Goal: Task Accomplishment & Management: Use online tool/utility

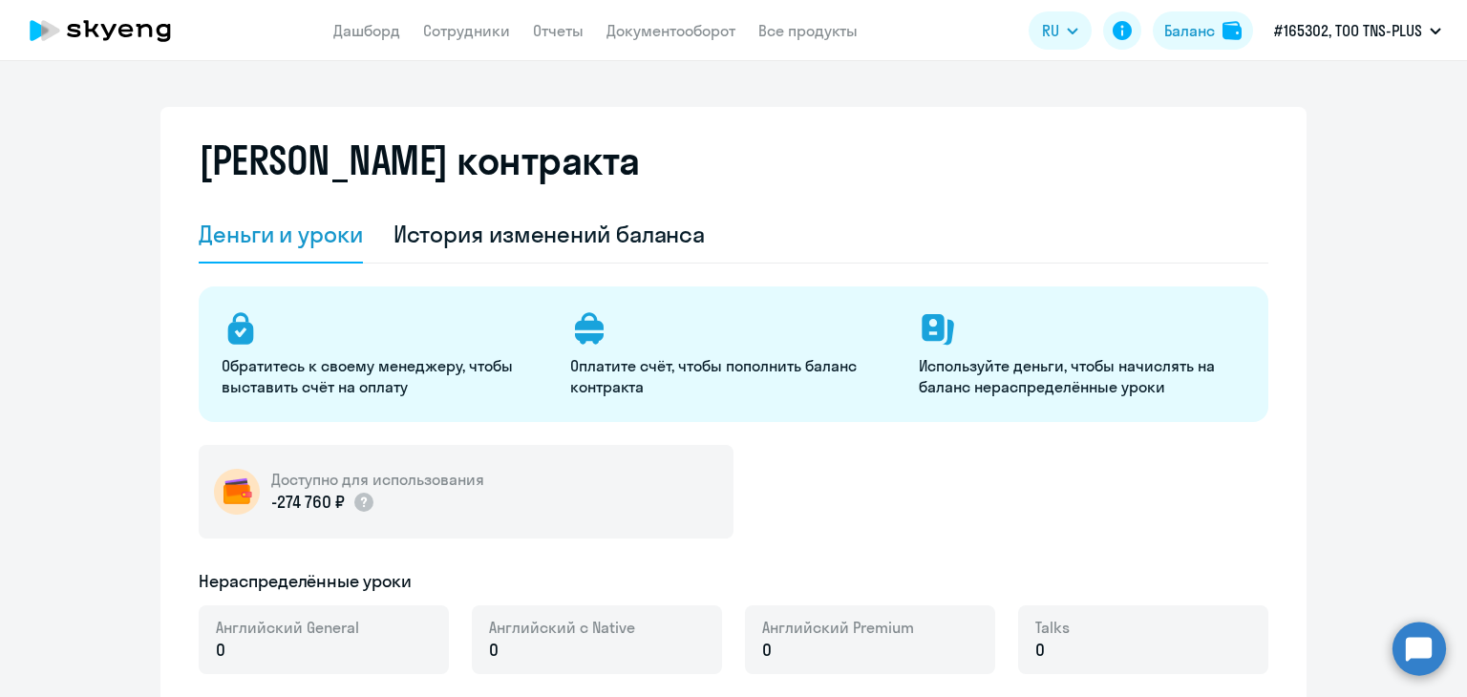
select select "english_adult_not_native_speaker"
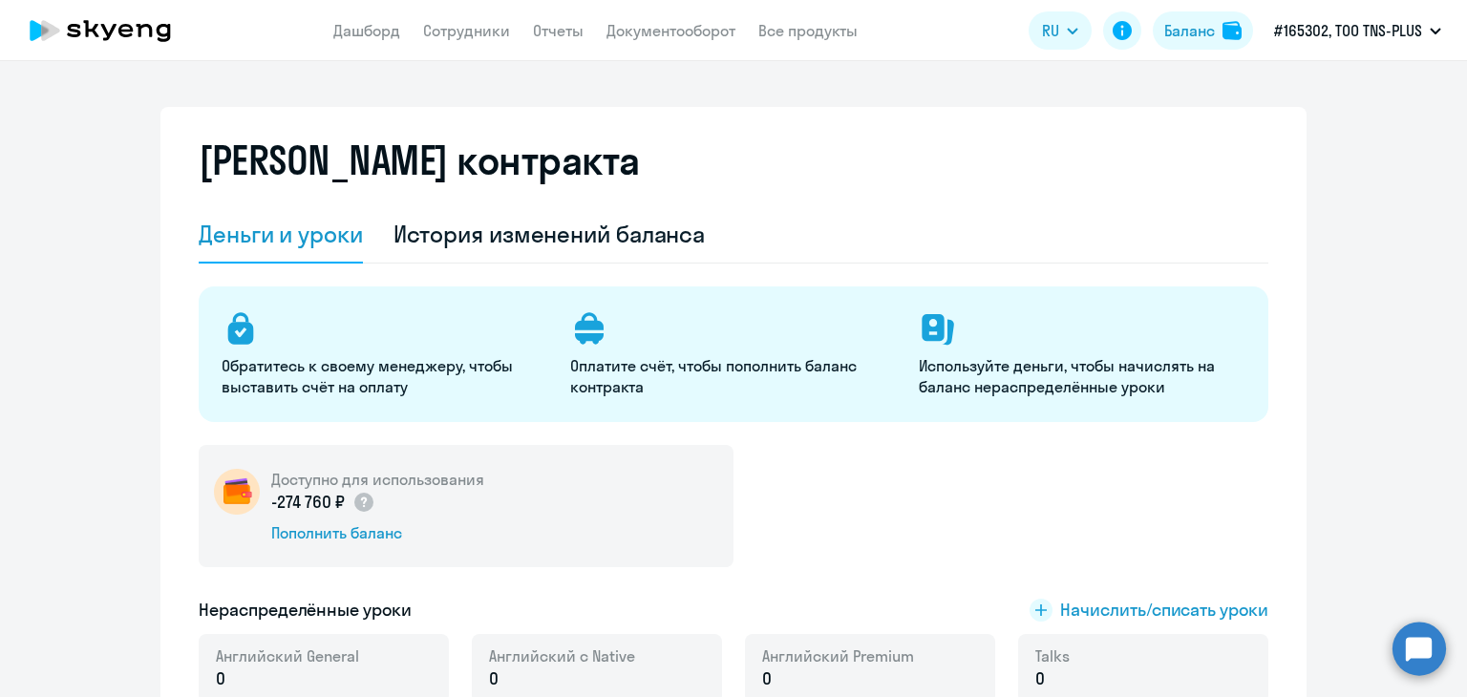
click at [517, 43] on app-header "Дашборд Сотрудники Отчеты Документооборот Все продукты Дашборд Сотрудники Отчет…" at bounding box center [733, 30] width 1467 height 61
click at [468, 38] on link "Сотрудники" at bounding box center [466, 30] width 87 height 19
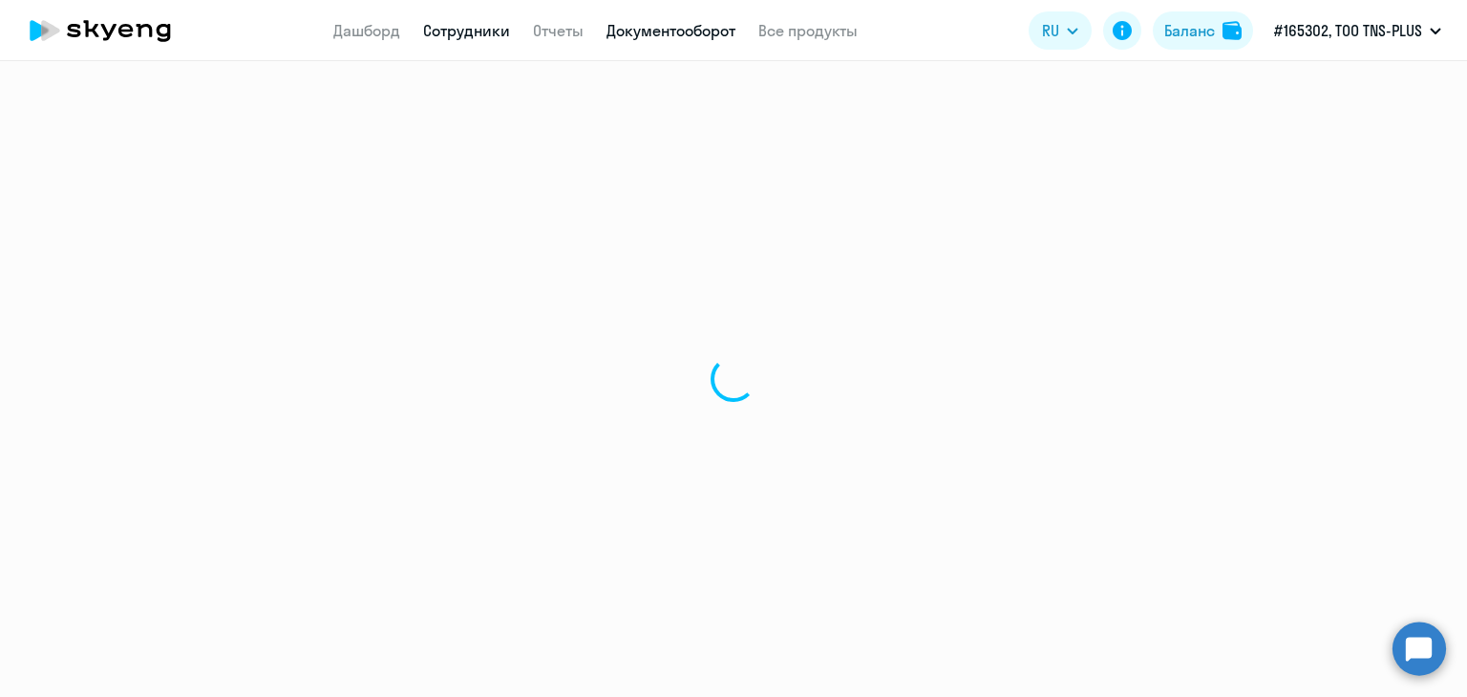
select select "30"
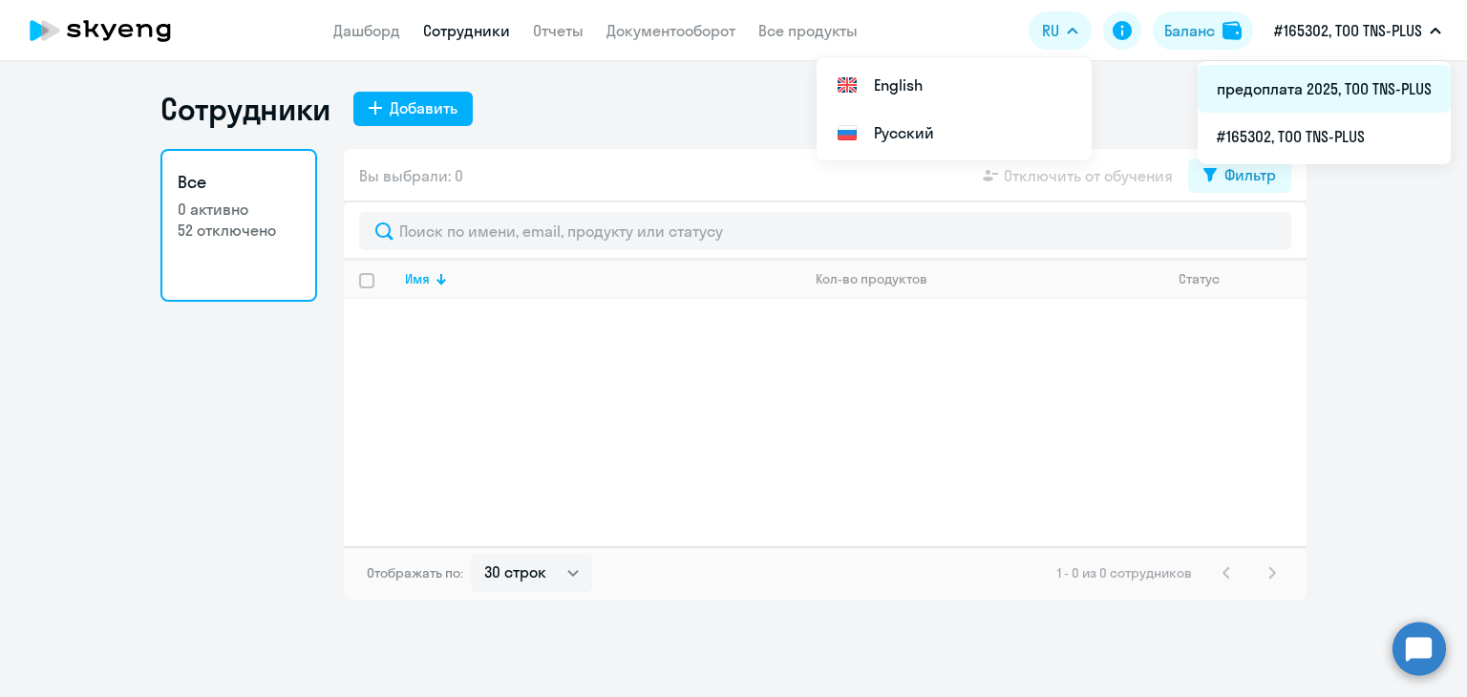
click at [1292, 87] on li "предоплата 2025, ТОО TNS-PLUS" at bounding box center [1324, 89] width 253 height 48
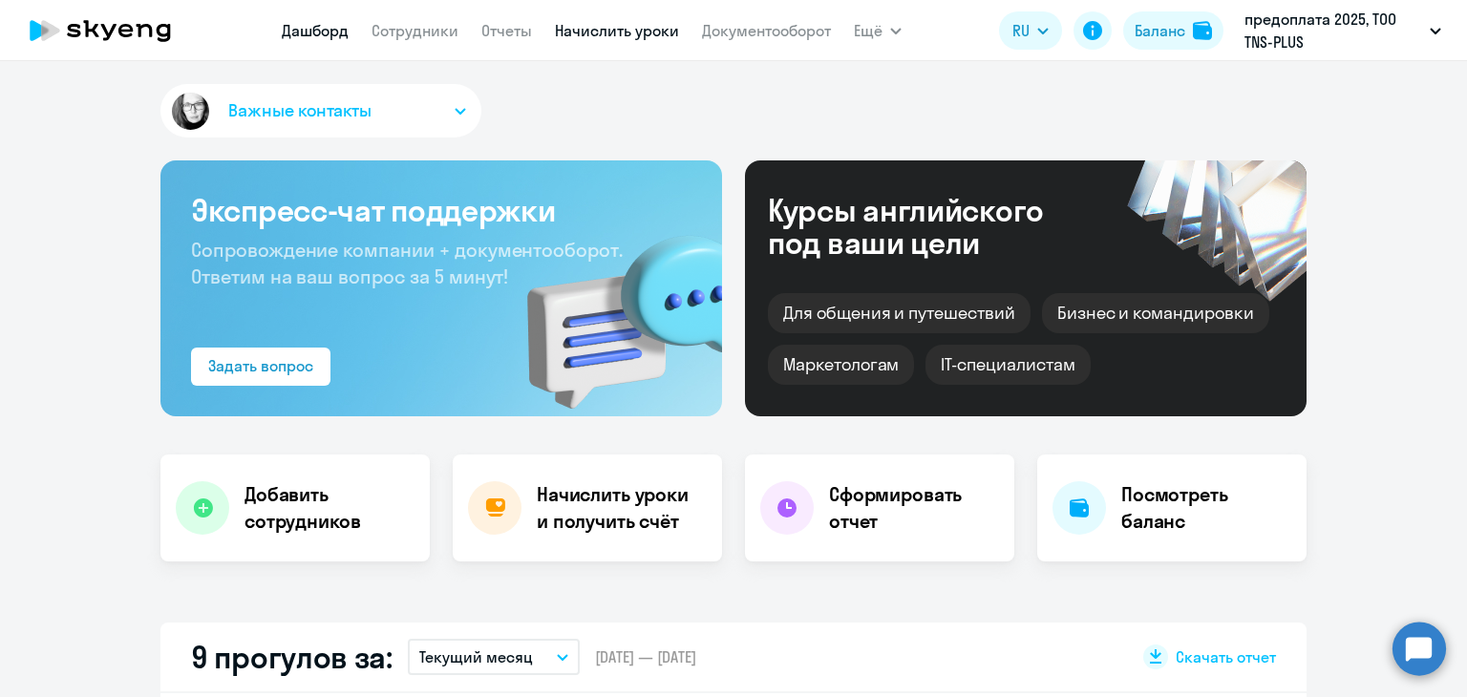
click at [604, 35] on link "Начислить уроки" at bounding box center [617, 30] width 124 height 19
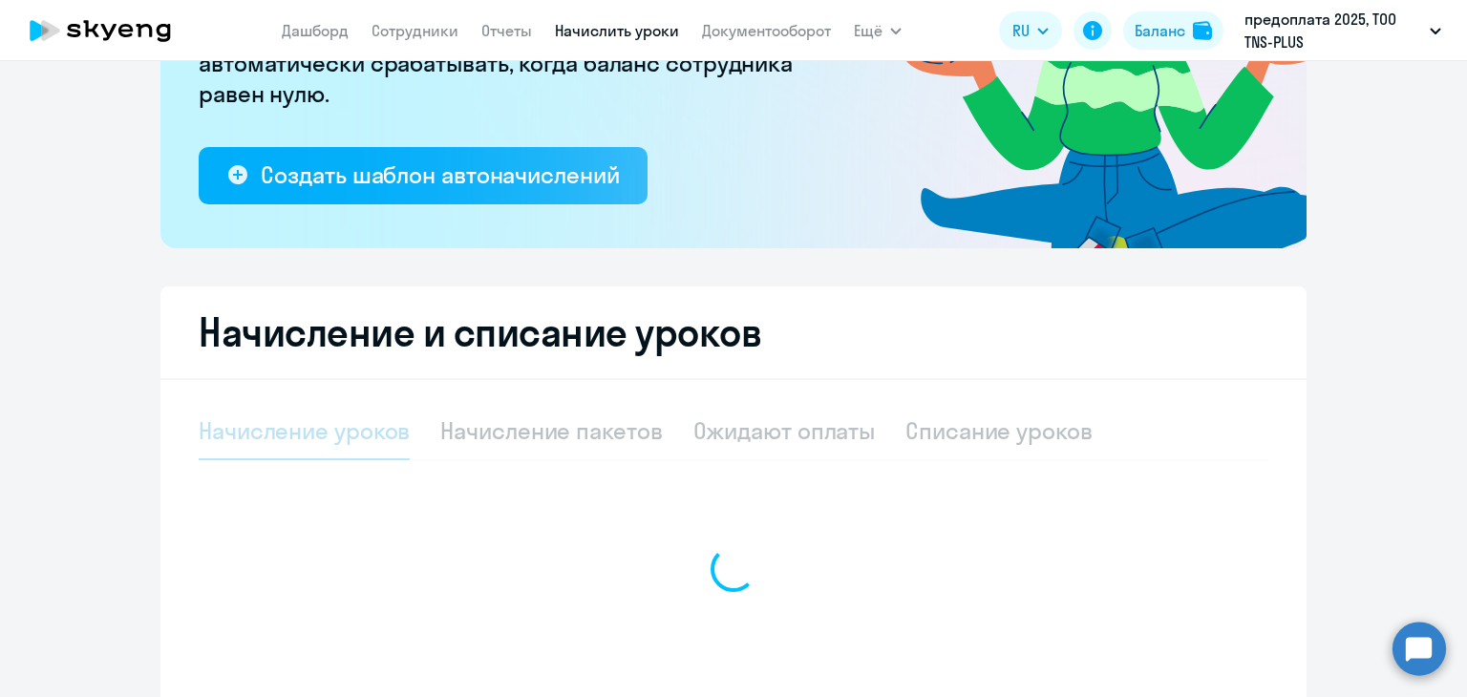
select select "10"
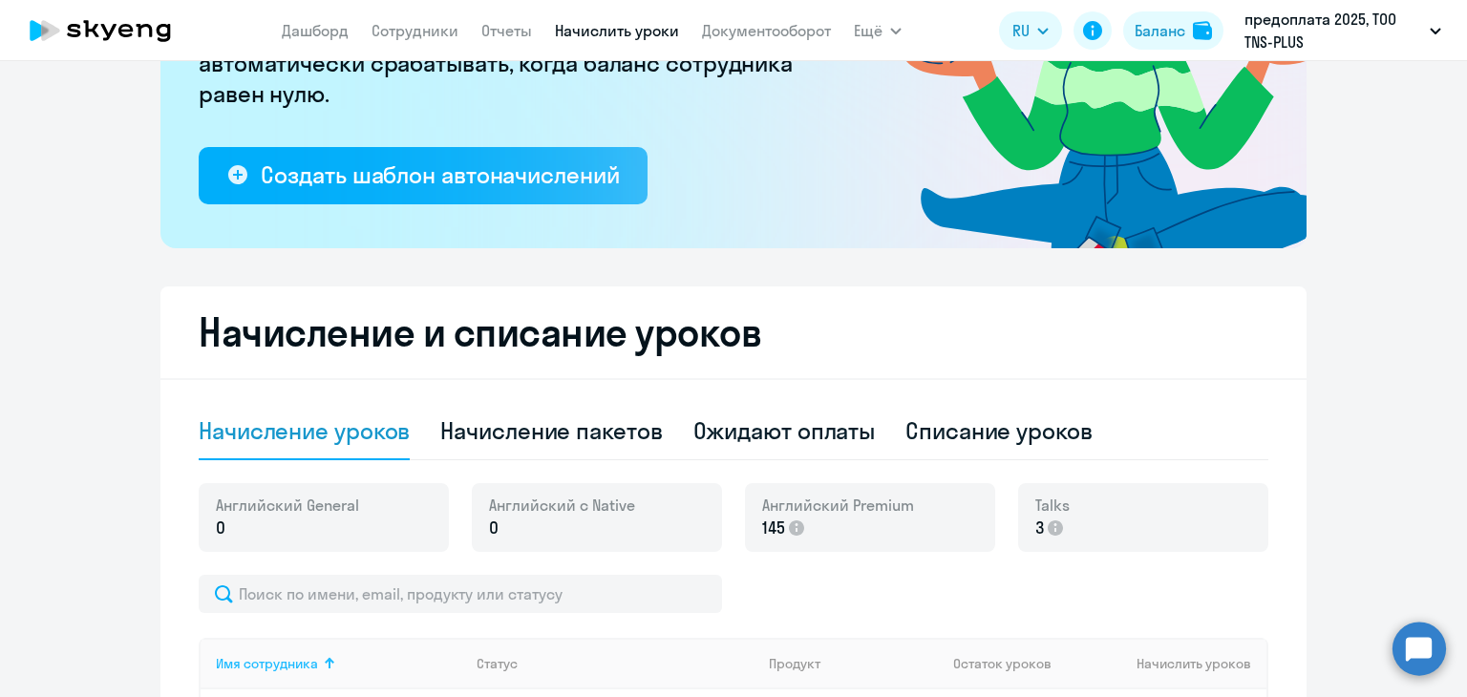
scroll to position [478, 0]
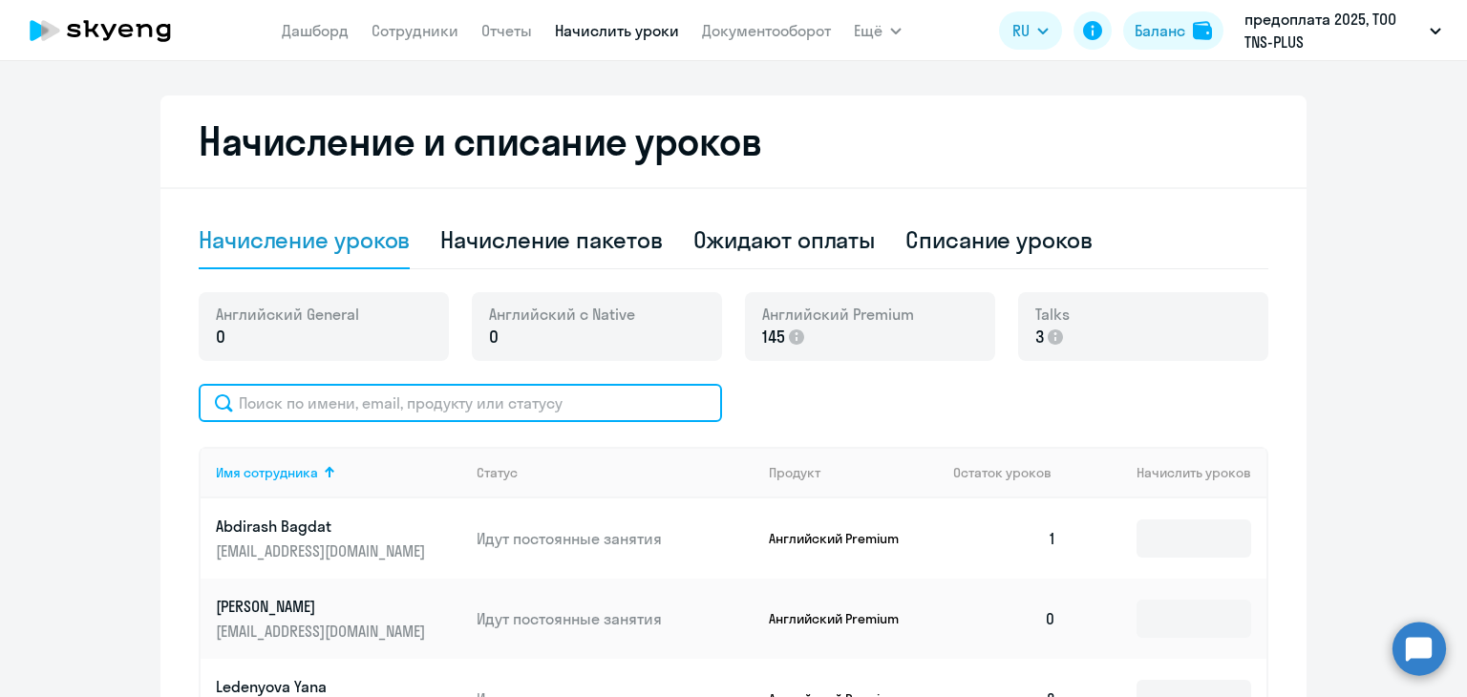
click at [405, 416] on input "text" at bounding box center [461, 403] width 524 height 38
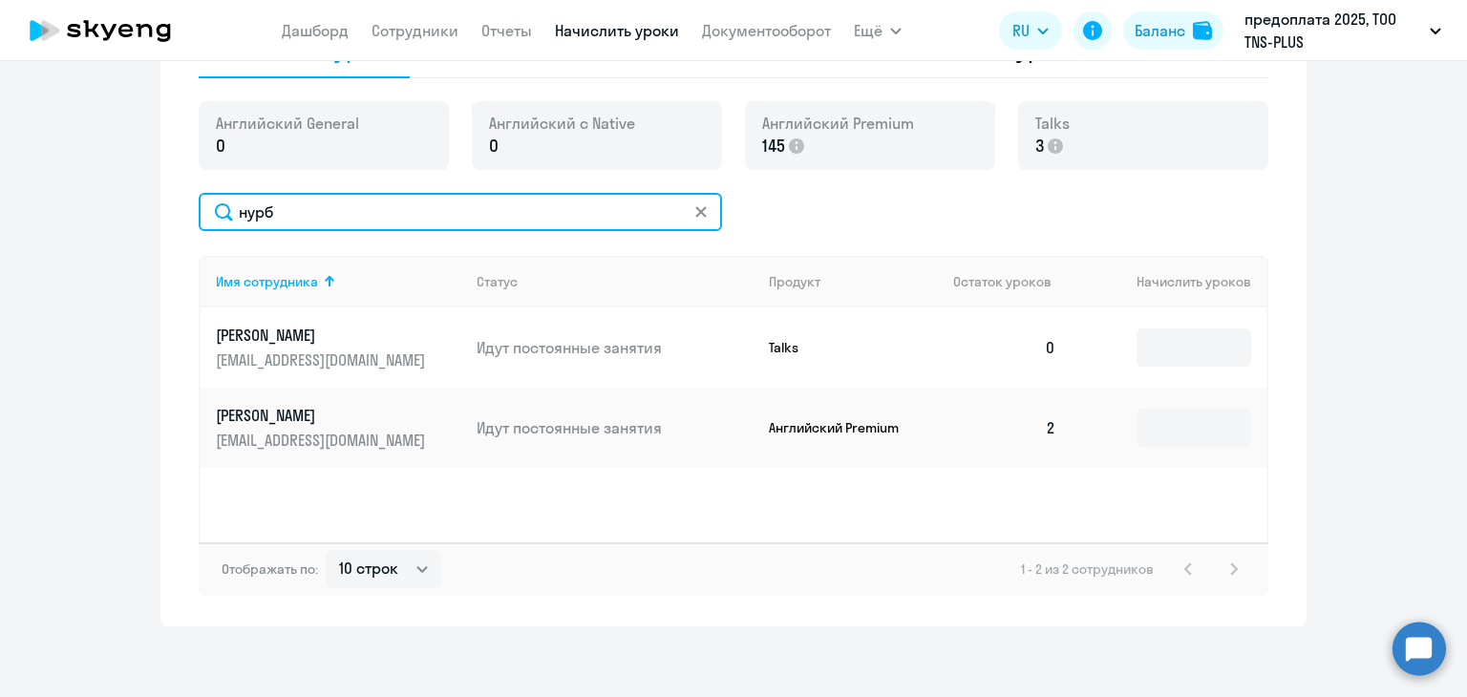
type input "нурб"
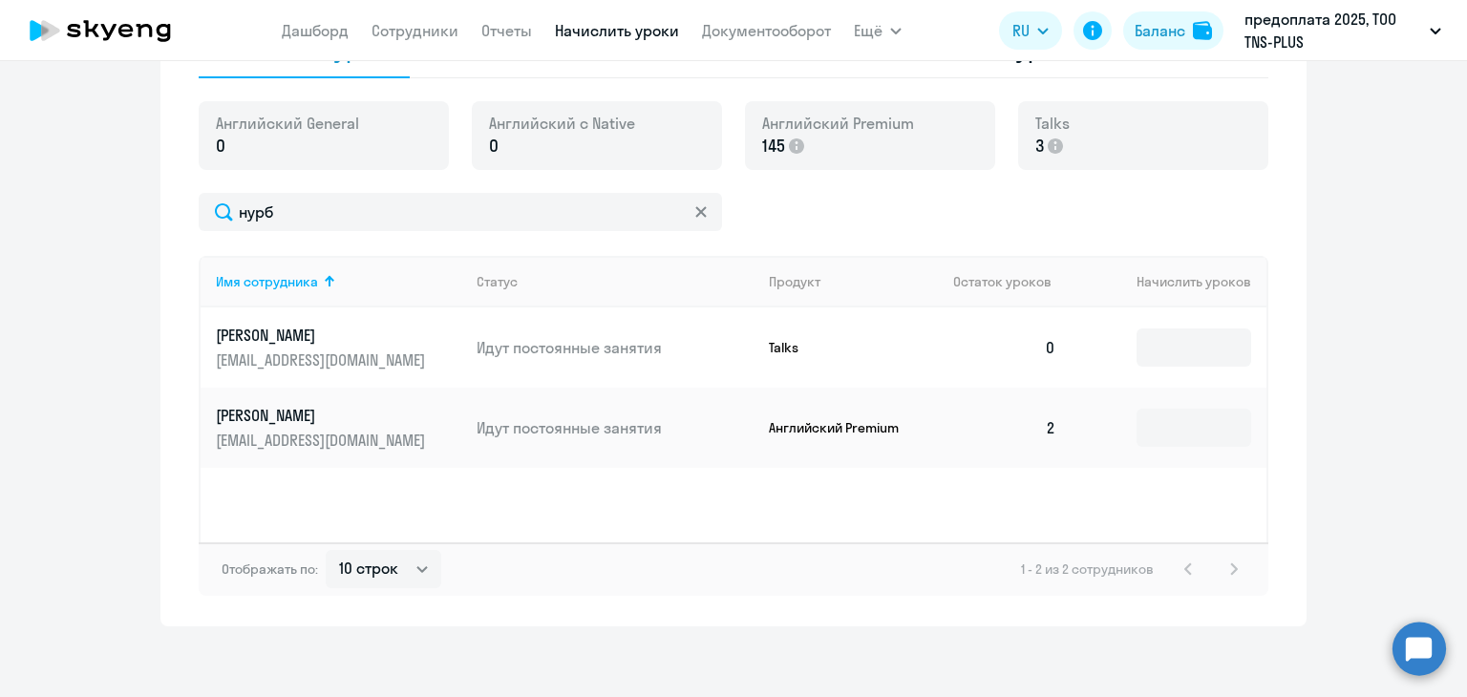
drag, startPoint x: 849, startPoint y: 499, endPoint x: 850, endPoint y: 516, distance: 17.2
click at [850, 499] on div "Имя сотрудника Статус Продукт Остаток уроков [PERSON_NAME] уроков [PERSON_NAME]…" at bounding box center [734, 399] width 1070 height 287
click at [1164, 341] on input at bounding box center [1194, 348] width 115 height 38
click at [1179, 348] on input at bounding box center [1194, 348] width 115 height 38
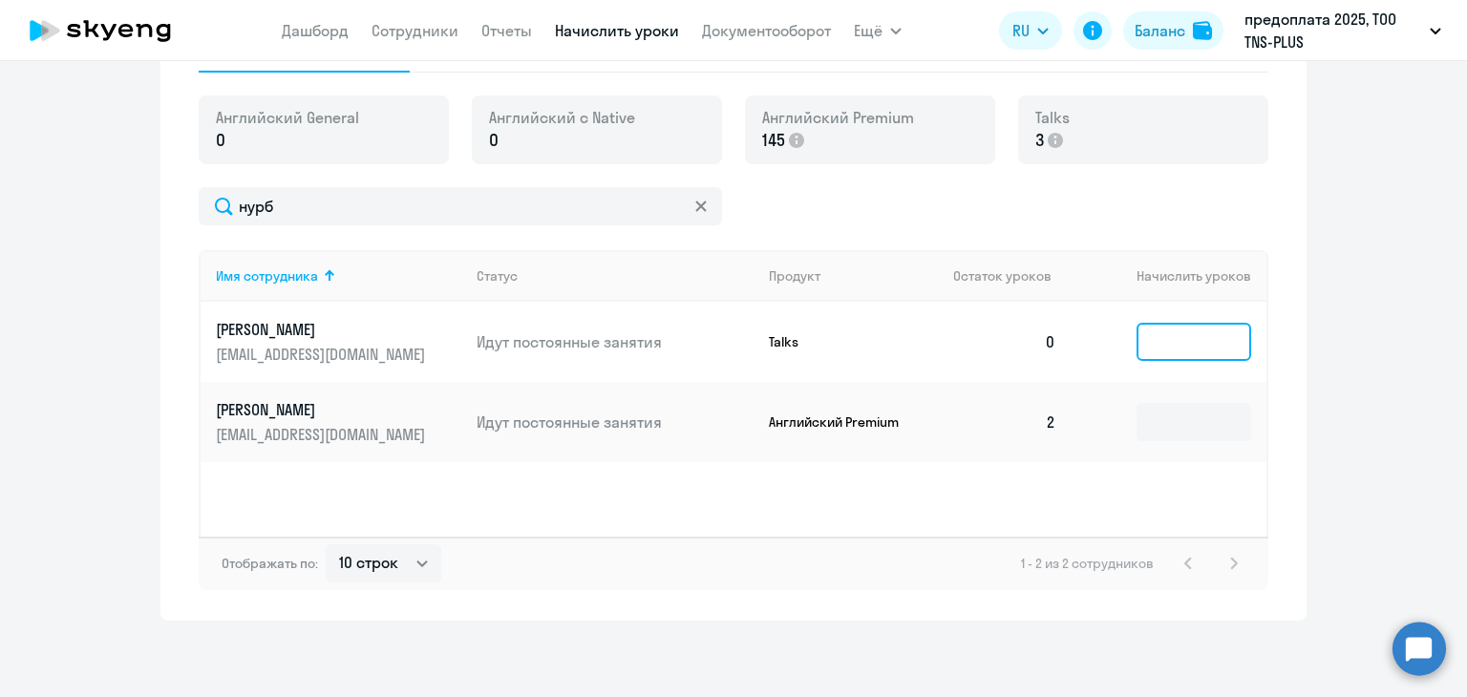
click at [1150, 338] on input at bounding box center [1194, 342] width 115 height 38
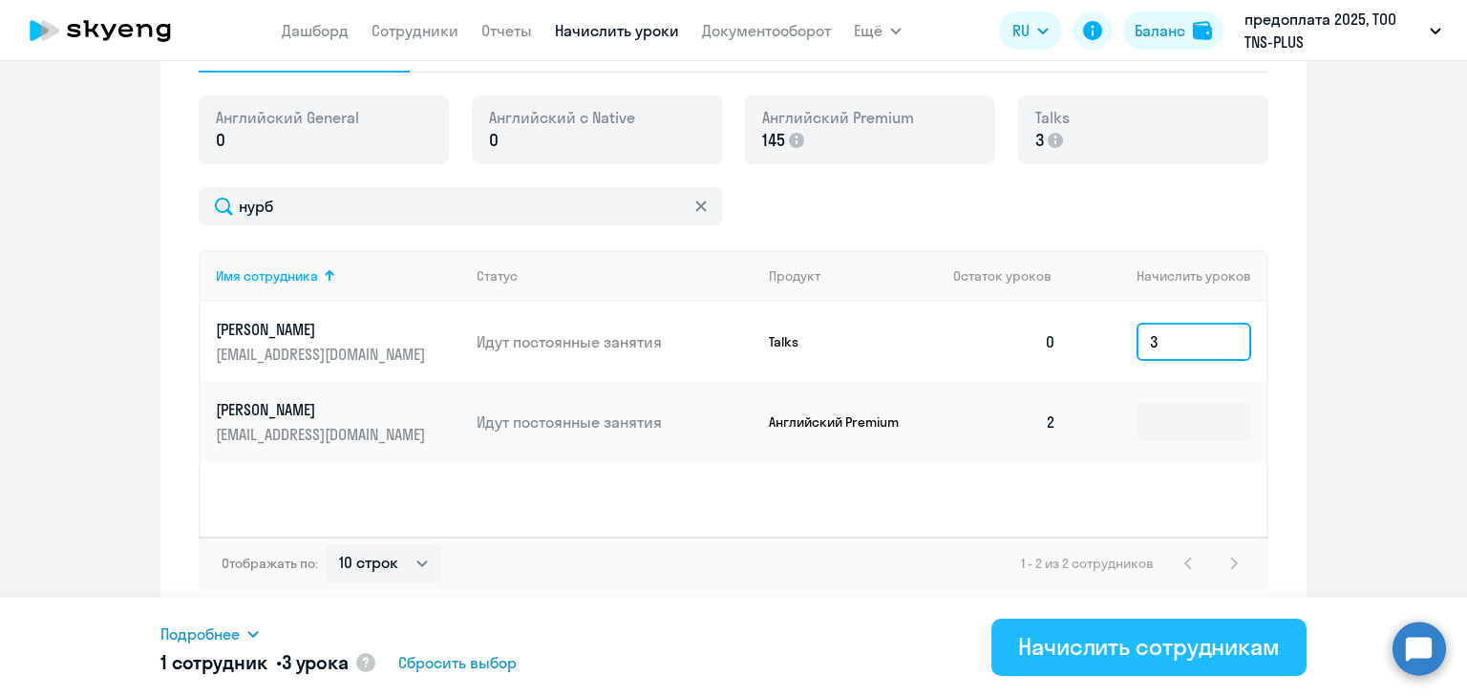
type input "3"
click at [1167, 639] on div "Начислить сотрудникам" at bounding box center [1149, 646] width 262 height 31
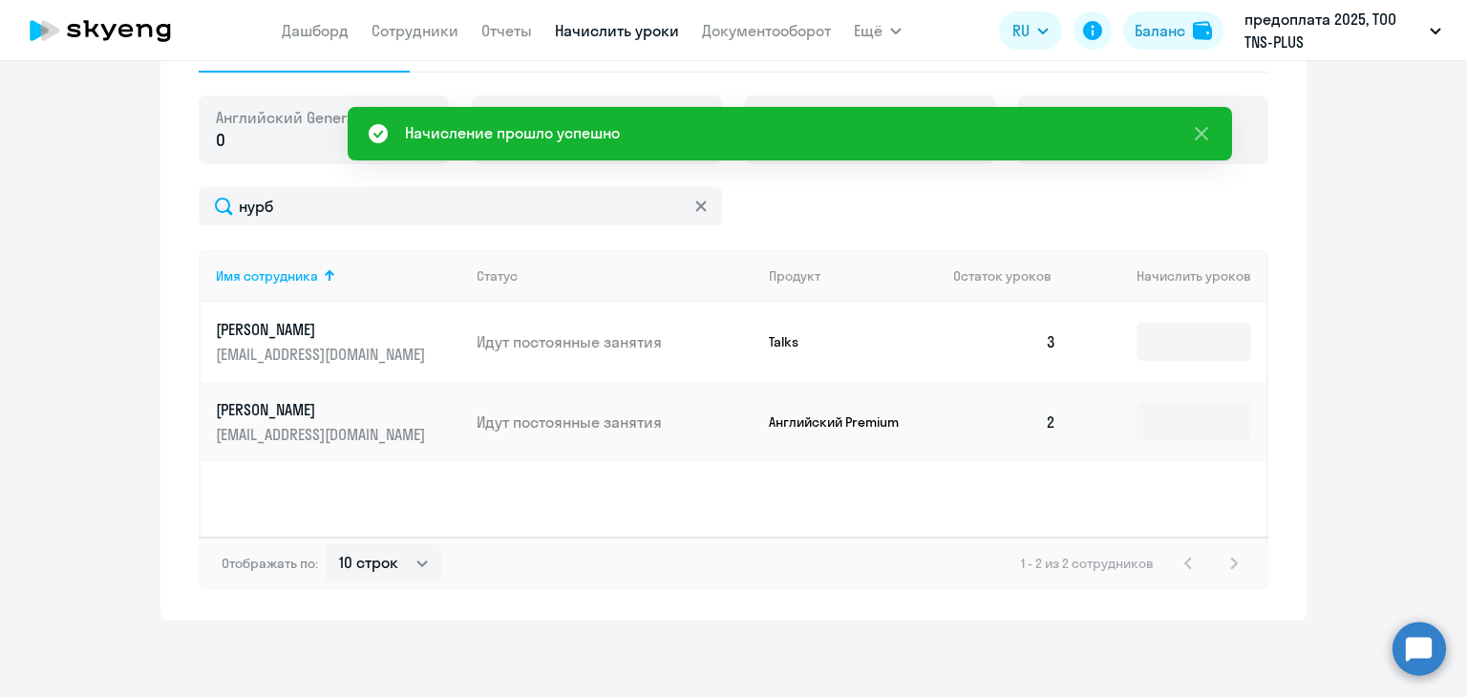
click at [897, 530] on div "Имя сотрудника Статус Продукт Остаток уроков [PERSON_NAME] уроков [PERSON_NAME]…" at bounding box center [734, 393] width 1070 height 287
click at [867, 464] on div "Имя сотрудника Статус Продукт Остаток уроков [PERSON_NAME] уроков [PERSON_NAME]…" at bounding box center [734, 393] width 1070 height 287
